Goal: Transaction & Acquisition: Purchase product/service

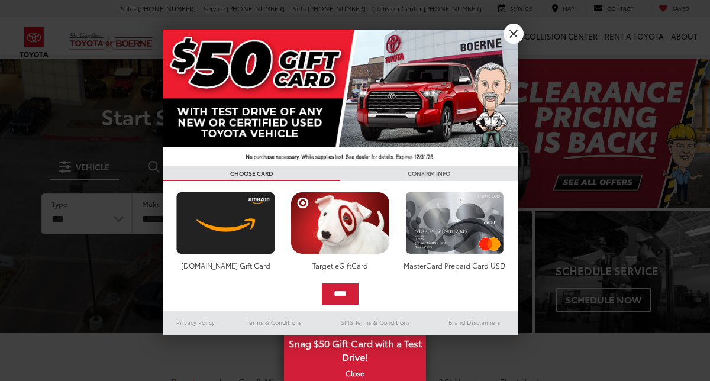
click at [285, 254] on div at bounding box center [355, 190] width 710 height 381
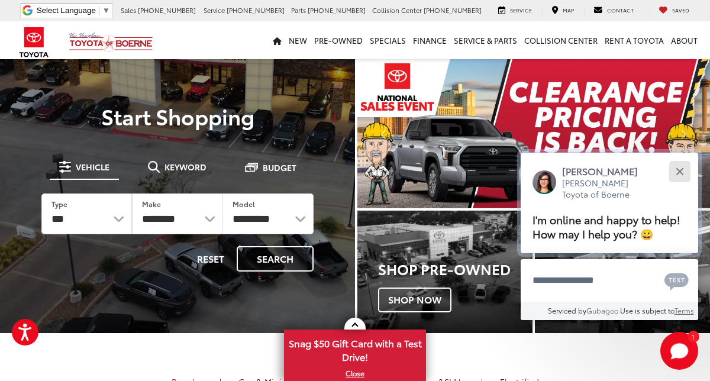
click at [682, 179] on button "Close" at bounding box center [679, 171] width 25 height 25
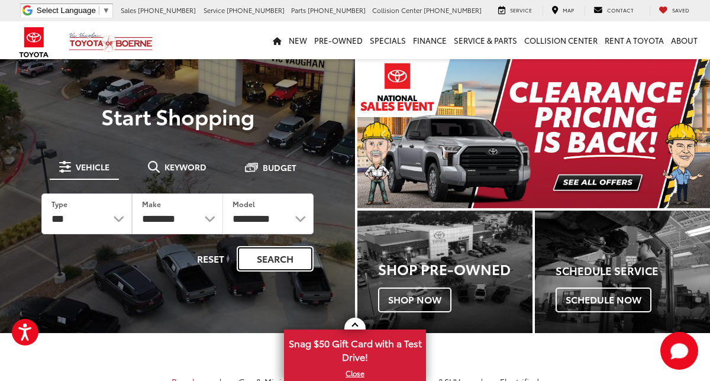
click at [253, 255] on button "Search" at bounding box center [275, 258] width 77 height 25
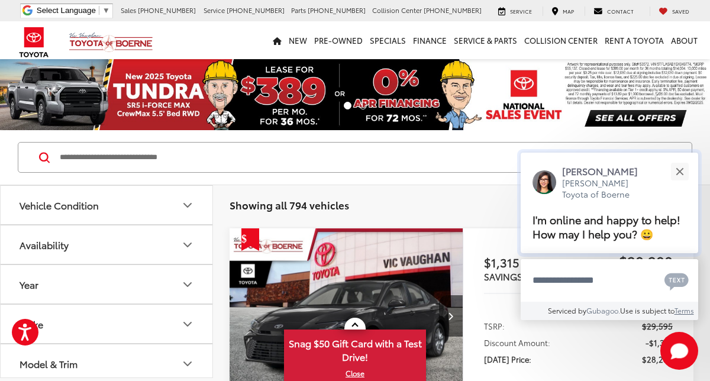
click at [607, 201] on p "[PERSON_NAME] Toyota of Boerne" at bounding box center [606, 189] width 88 height 23
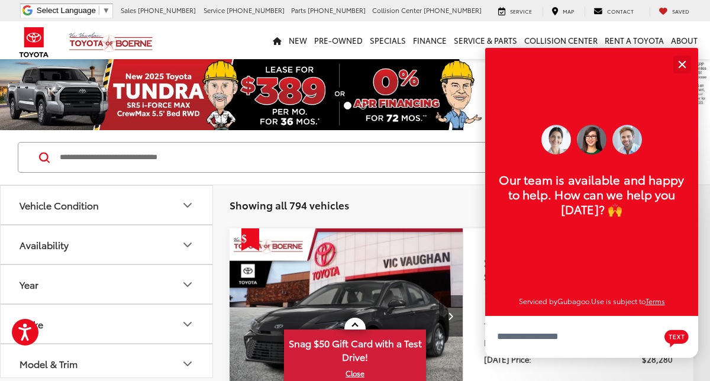
click at [612, 205] on p "Our team is available and happy to help. How can we help you [DATE]? 🙌" at bounding box center [591, 194] width 189 height 44
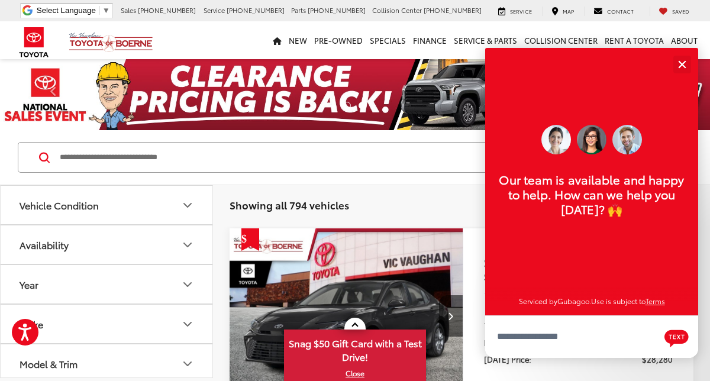
scroll to position [14, 0]
click at [456, 198] on div "Showing all 794 vehicles Clear All + 0 test Sort Price: High to Low Price: Low …" at bounding box center [462, 205] width 464 height 24
click at [682, 60] on button "Close" at bounding box center [681, 63] width 25 height 25
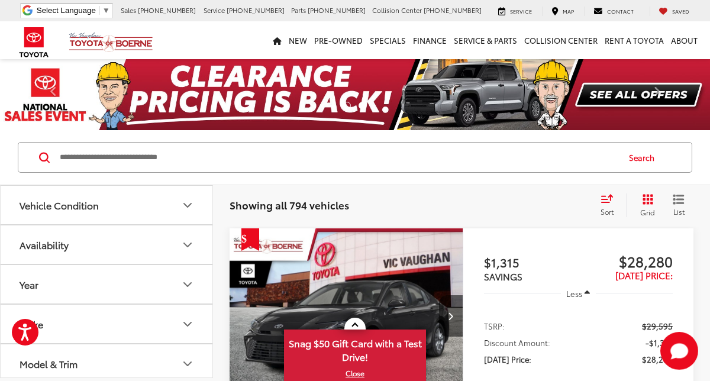
click at [601, 201] on icon "Select sort value" at bounding box center [607, 198] width 13 height 9
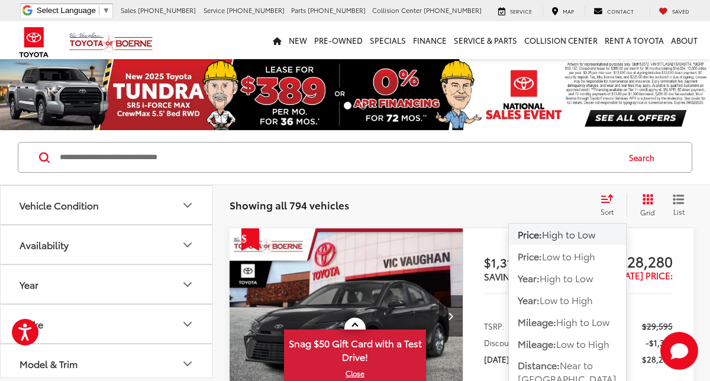
click at [559, 230] on span "High to Low" at bounding box center [568, 234] width 53 height 14
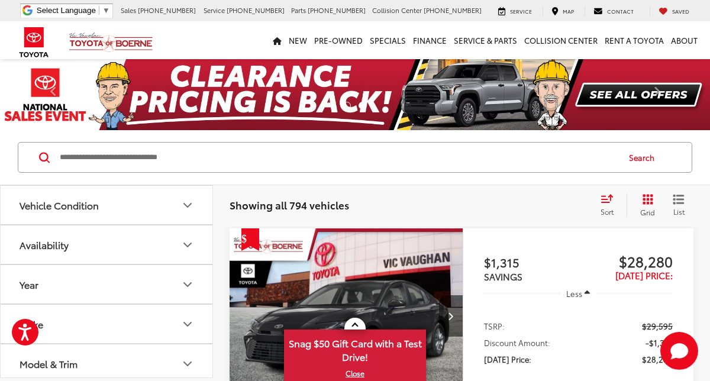
click at [603, 205] on div "Sort" at bounding box center [611, 205] width 32 height 24
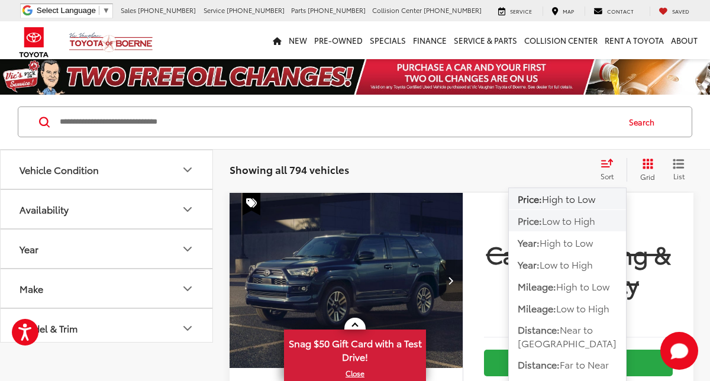
click at [579, 227] on span "Low to High" at bounding box center [568, 221] width 53 height 14
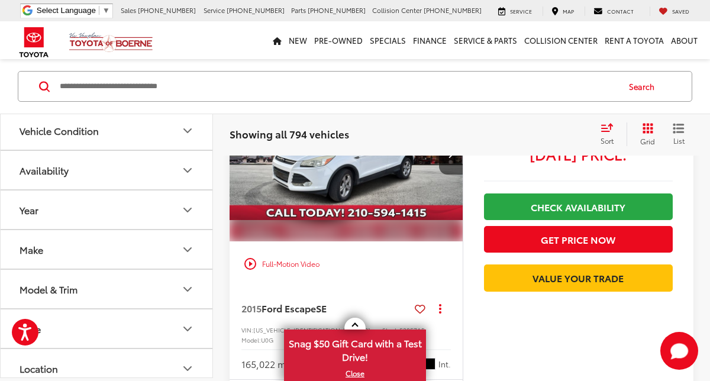
scroll to position [965, 0]
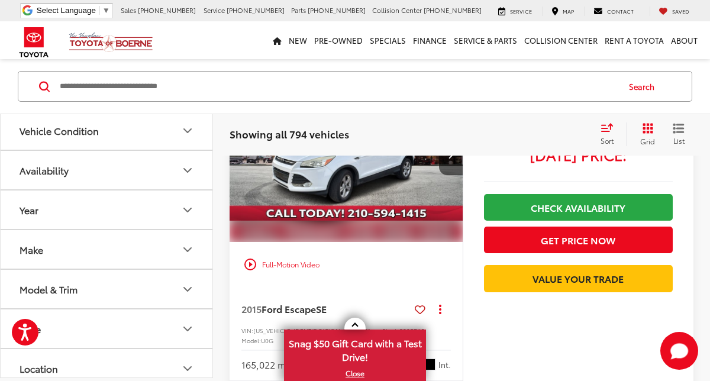
click at [289, 254] on div "play_circle_outline Full-Motion Video" at bounding box center [345, 264] width 215 height 21
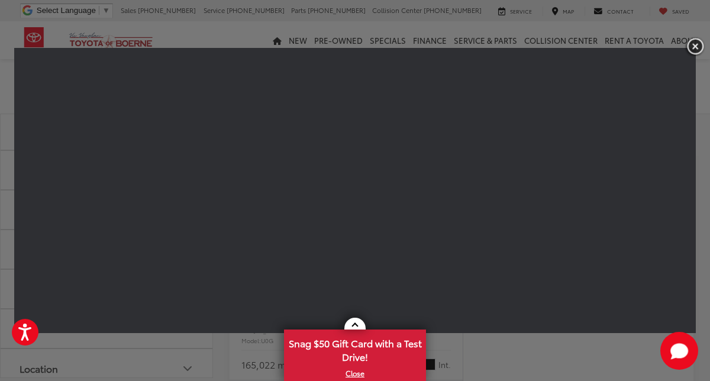
click at [693, 51] on img "button" at bounding box center [695, 47] width 21 height 20
